Goal: Information Seeking & Learning: Check status

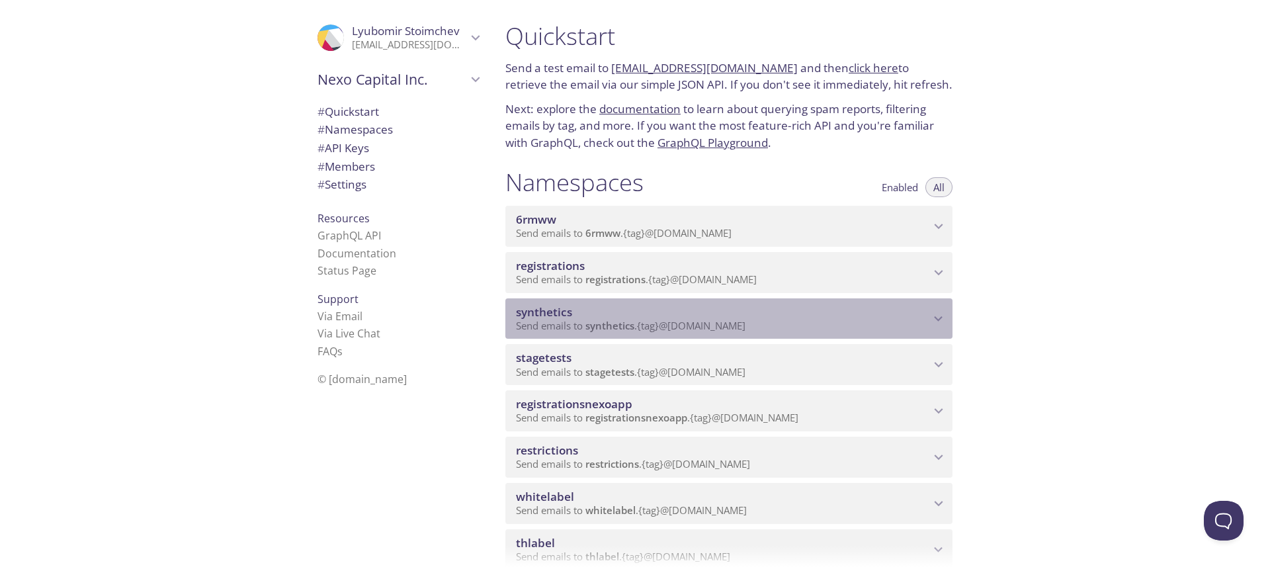
click at [633, 320] on span "synthetics" at bounding box center [610, 325] width 49 height 13
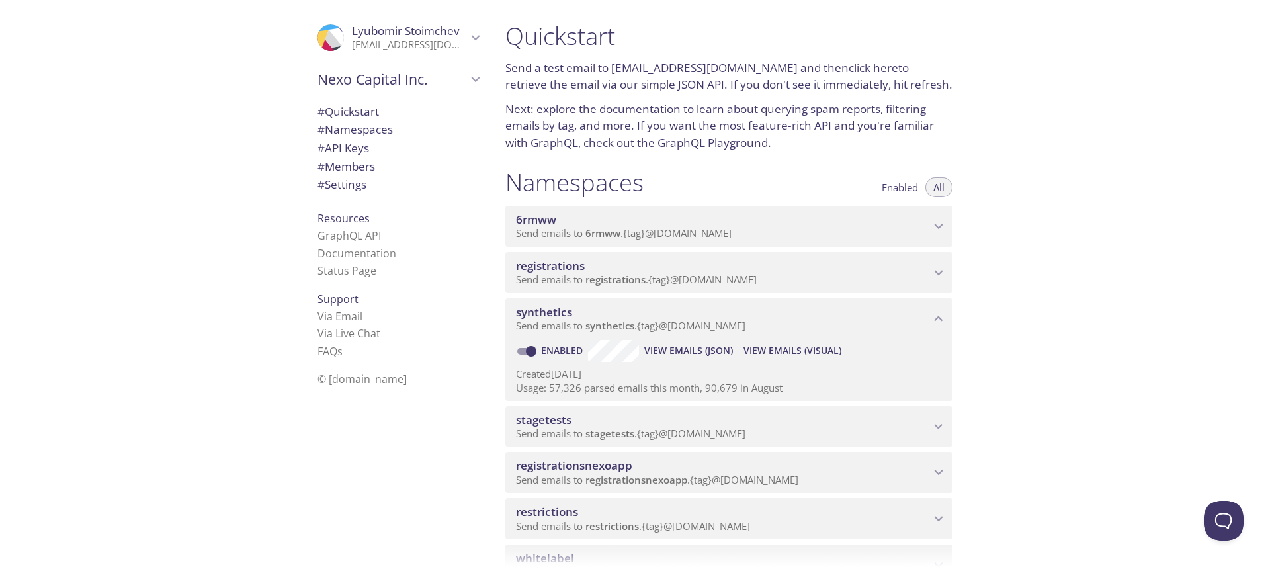
click at [780, 348] on span "View Emails (Visual)" at bounding box center [793, 351] width 98 height 16
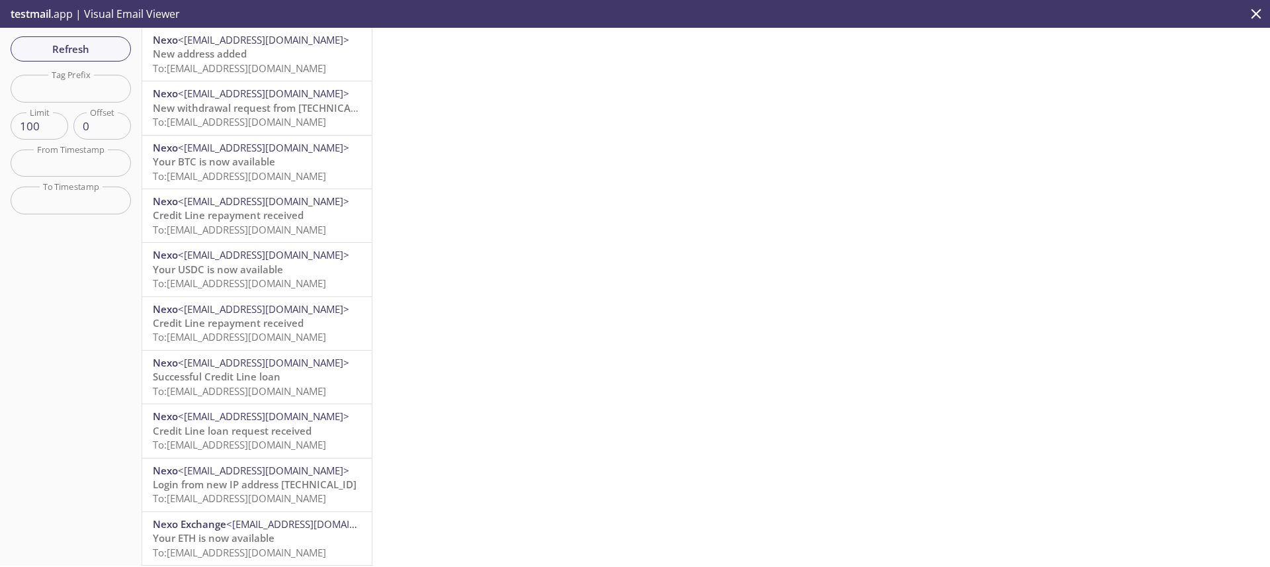
click at [290, 64] on span "To: [EMAIL_ADDRESS][DOMAIN_NAME]" at bounding box center [239, 68] width 173 height 13
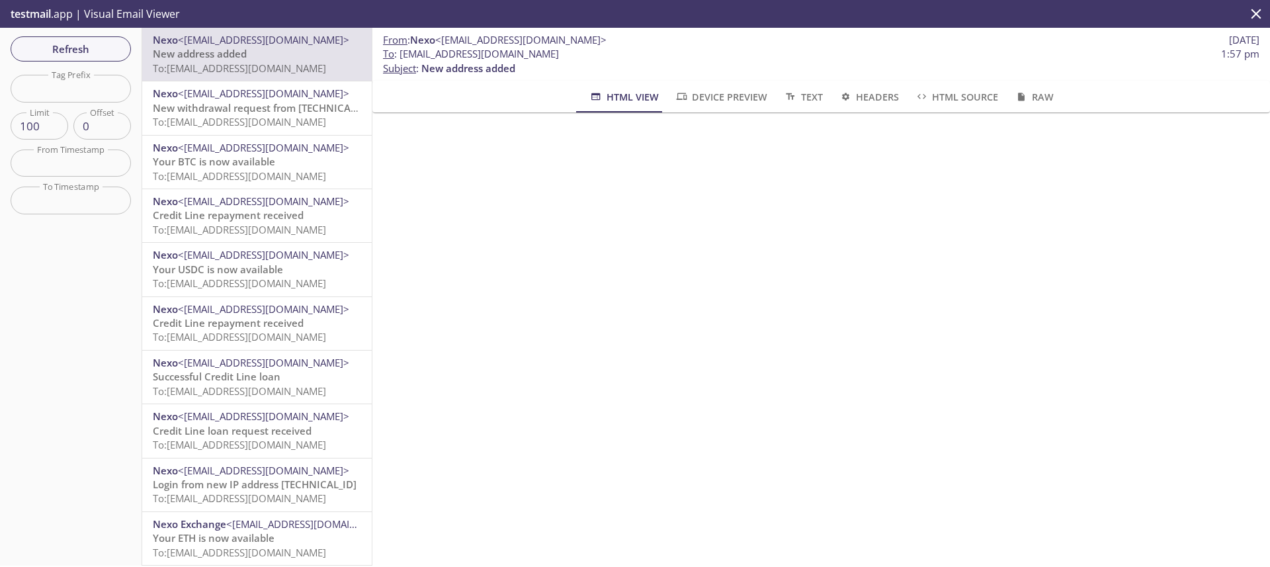
click at [261, 105] on span "New withdrawal request from [TECHNICAL_ID] - (CET)" at bounding box center [279, 107] width 253 height 13
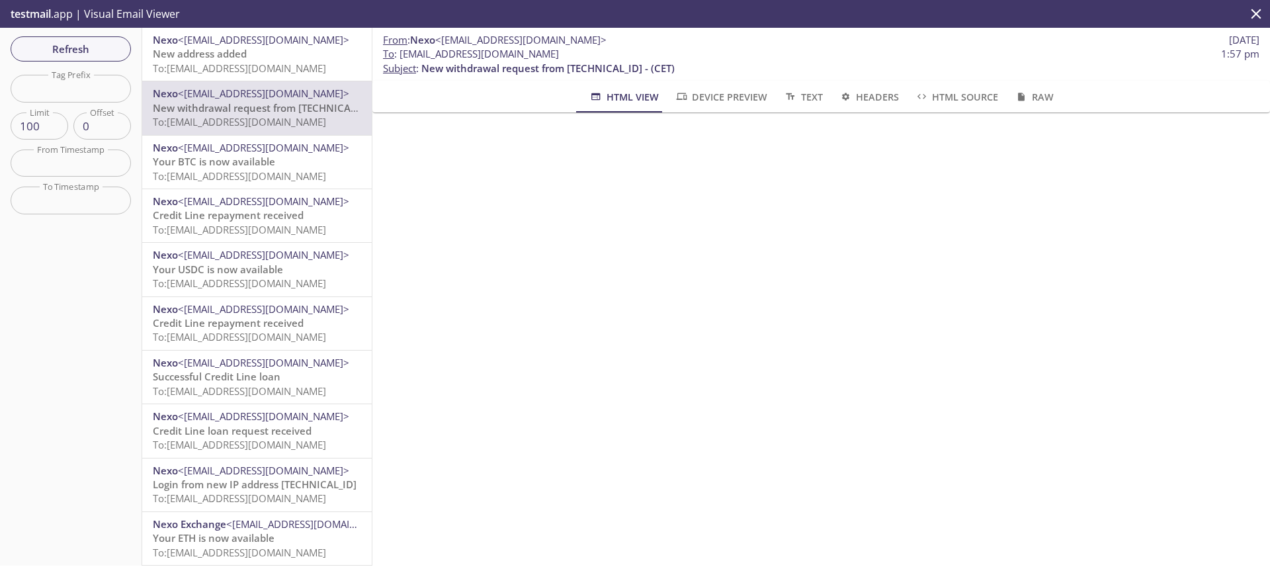
click at [529, 67] on span "New withdrawal request from [TECHNICAL_ID] - (CET)" at bounding box center [548, 68] width 253 height 13
drag, startPoint x: 539, startPoint y: 70, endPoint x: 423, endPoint y: 71, distance: 115.1
click at [423, 71] on span "New withdrawal request from [TECHNICAL_ID] - (CET)" at bounding box center [548, 68] width 253 height 13
copy span "New withdrawal request"
